Goal: Information Seeking & Learning: Understand process/instructions

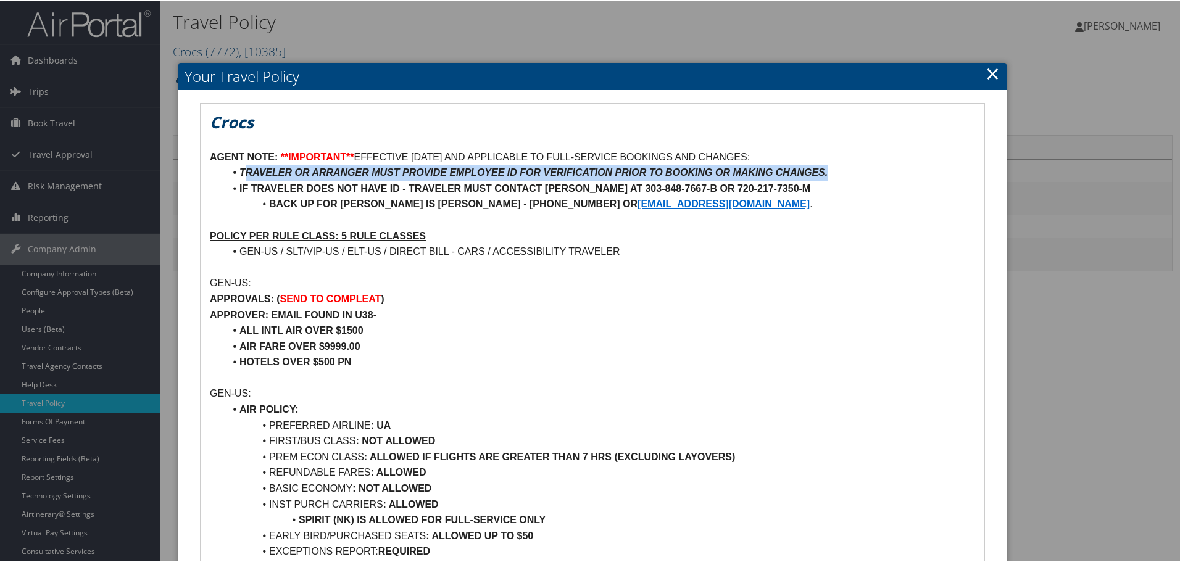
drag, startPoint x: 246, startPoint y: 170, endPoint x: 825, endPoint y: 171, distance: 579.1
click at [827, 170] on em "TRAVELER OR ARRANGER MUST PROVIDE EMPLOYEE ID FOR VERIFICATION PRIOR TO BOOKING…" at bounding box center [534, 171] width 588 height 10
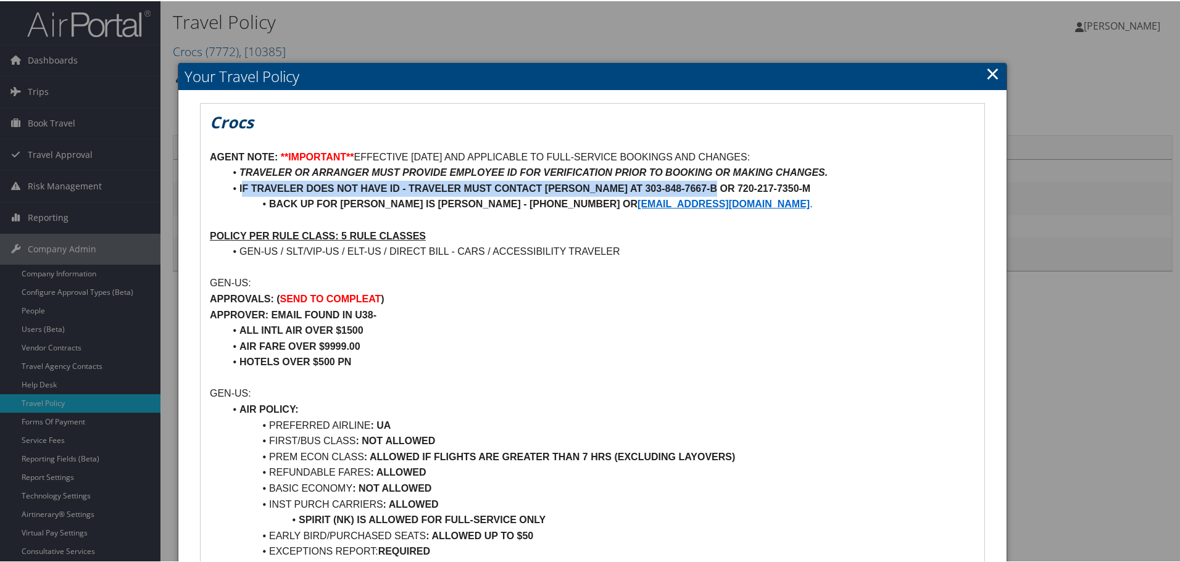
drag, startPoint x: 241, startPoint y: 189, endPoint x: 709, endPoint y: 191, distance: 468.6
click at [709, 191] on strong "IF TRAVELER DOES NOT HAVE ID - TRAVELER MUST CONTACT TRACI ZEIGLER AT 303-848-7…" at bounding box center [525, 187] width 571 height 10
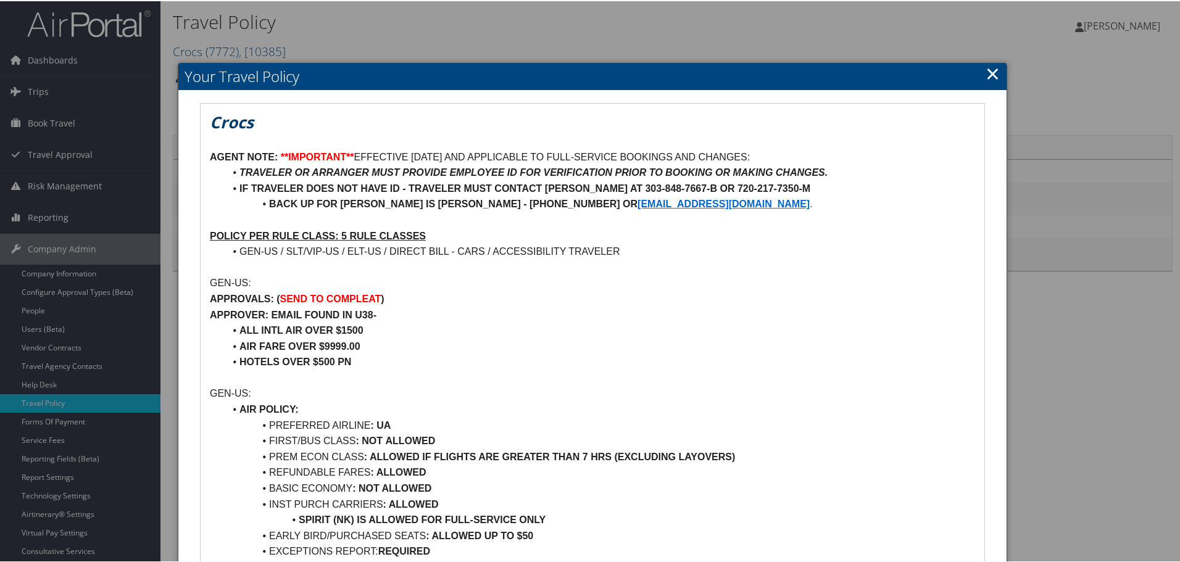
click at [233, 188] on li "IF TRAVELER DOES NOT HAVE ID - TRAVELER MUST CONTACT TRACI ZEIGLER AT 303-848-7…" at bounding box center [600, 188] width 751 height 16
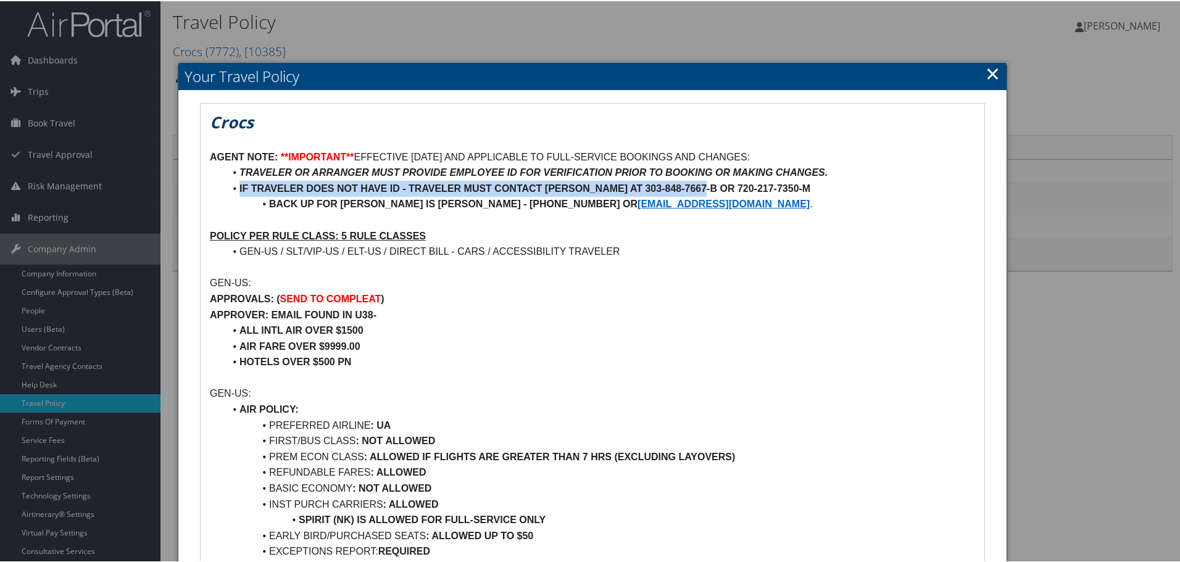
drag, startPoint x: 233, startPoint y: 188, endPoint x: 696, endPoint y: 184, distance: 463.0
click at [696, 184] on li "IF TRAVELER DOES NOT HAVE ID - TRAVELER MUST CONTACT TRACI ZEIGLER AT 303-848-7…" at bounding box center [600, 188] width 751 height 16
